Goal: Task Accomplishment & Management: Use online tool/utility

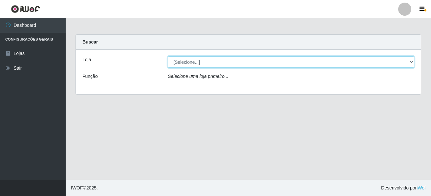
click at [186, 64] on select "[Selecione...] [GEOGRAPHIC_DATA] [GEOGRAPHIC_DATA]" at bounding box center [291, 61] width 246 height 11
select select "64"
click at [168, 56] on select "[Selecione...] [GEOGRAPHIC_DATA] [GEOGRAPHIC_DATA]" at bounding box center [291, 61] width 246 height 11
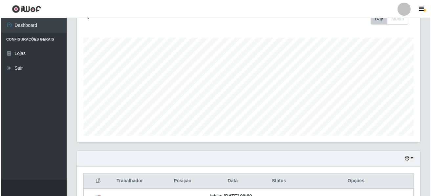
scroll to position [230, 0]
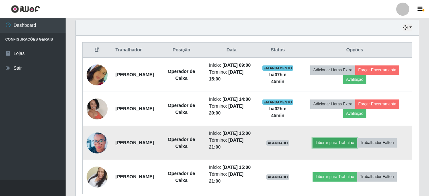
click at [336, 148] on button "Liberar para Trabalho" at bounding box center [335, 142] width 44 height 9
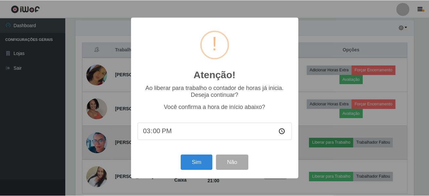
scroll to position [136, 340]
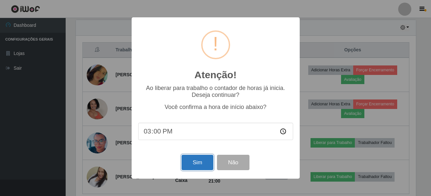
click at [197, 159] on button "Sim" at bounding box center [197, 162] width 32 height 15
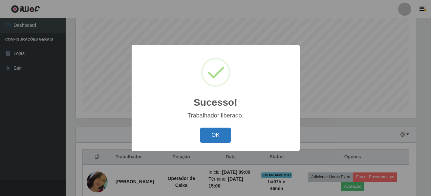
click at [205, 130] on button "OK" at bounding box center [215, 135] width 31 height 15
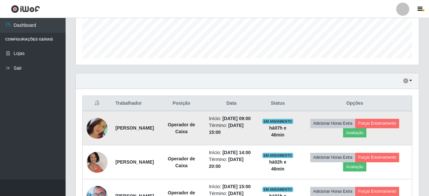
scroll to position [286, 0]
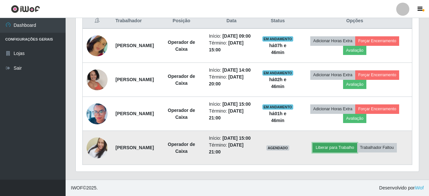
click at [336, 145] on button "Liberar para Trabalho" at bounding box center [335, 147] width 44 height 9
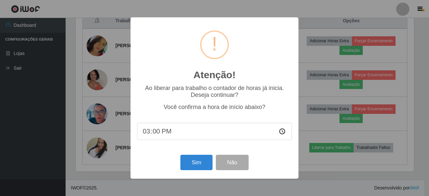
scroll to position [136, 340]
click at [192, 162] on button "Sim" at bounding box center [197, 162] width 32 height 15
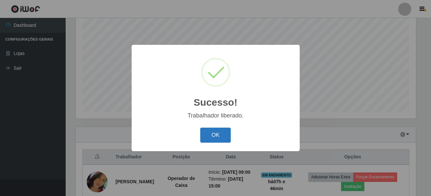
click at [207, 137] on button "OK" at bounding box center [215, 135] width 31 height 15
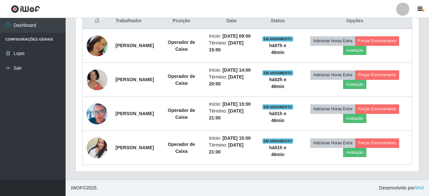
scroll to position [155, 0]
